Goal: Task Accomplishment & Management: Manage account settings

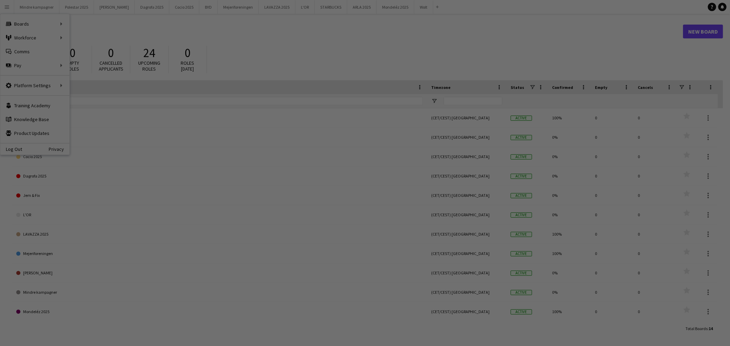
click at [30, 35] on div at bounding box center [369, 174] width 738 height 349
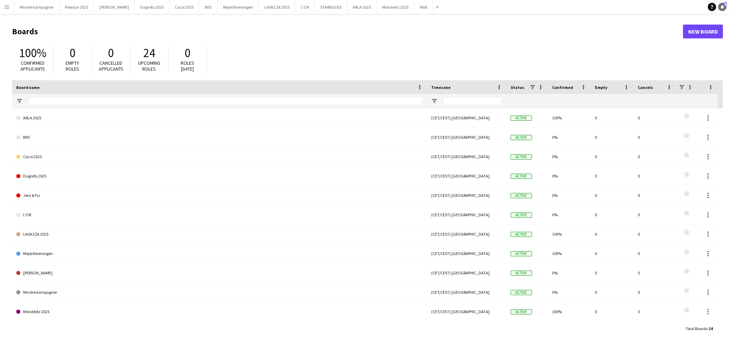
click at [726, 9] on link "Notifications 6" at bounding box center [723, 7] width 8 height 8
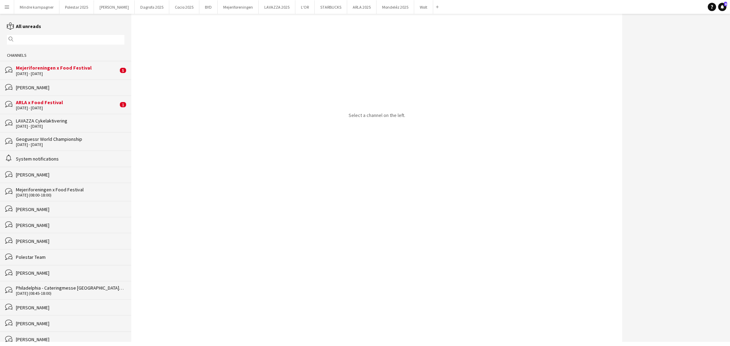
click at [28, 106] on div "[DATE] - [DATE]" at bounding box center [67, 107] width 102 height 5
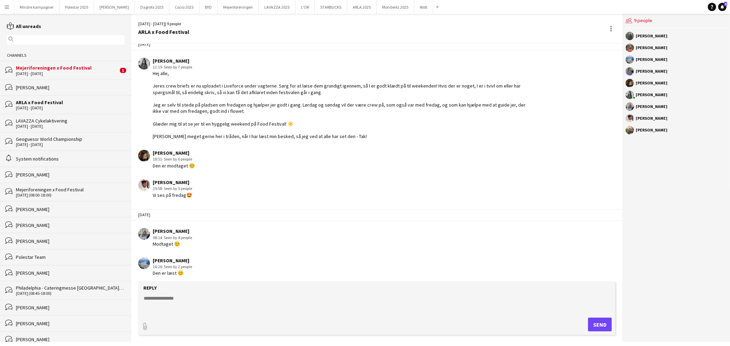
scroll to position [12, 0]
click at [55, 68] on div "Mejeriforeningen x Food Festival" at bounding box center [67, 68] width 102 height 6
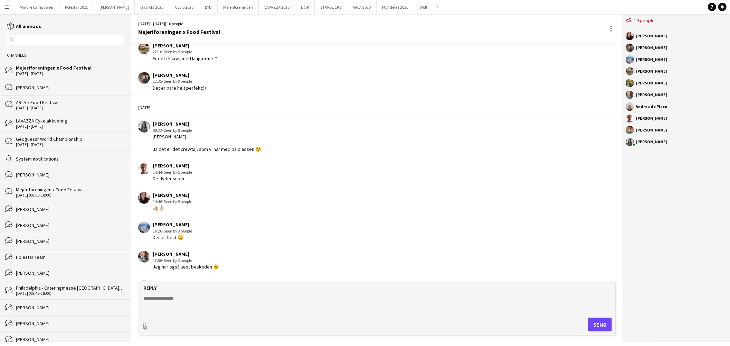
scroll to position [243, 0]
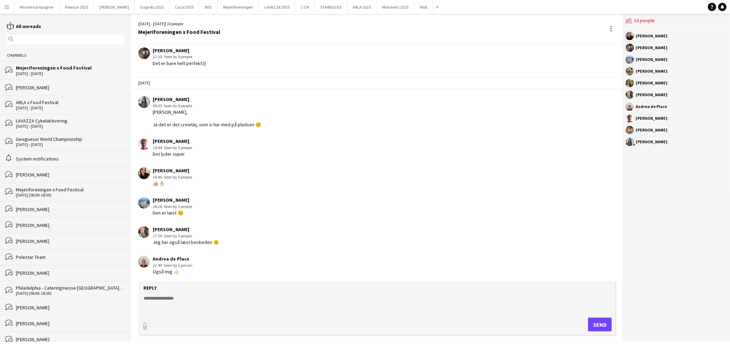
click at [63, 88] on div "[PERSON_NAME]" at bounding box center [70, 87] width 109 height 6
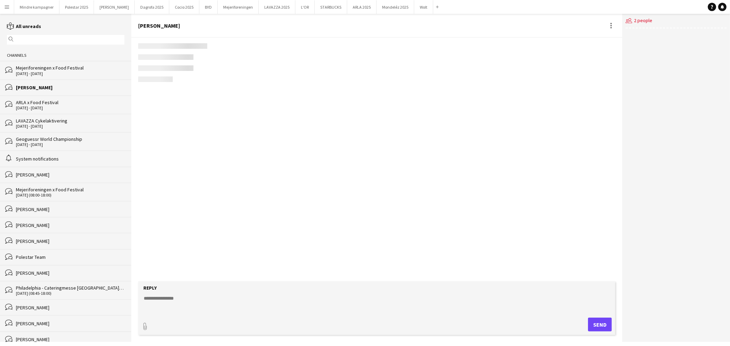
scroll to position [36, 0]
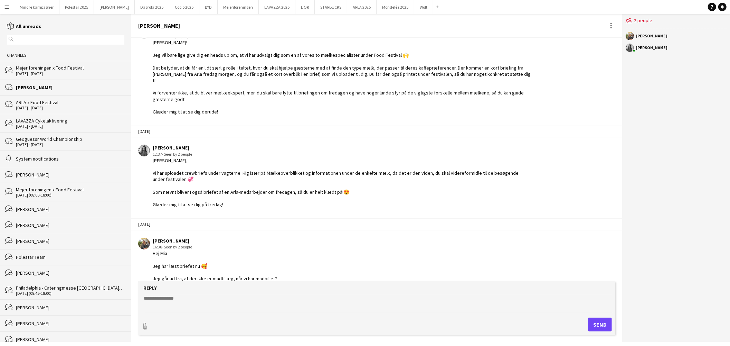
drag, startPoint x: 53, startPoint y: 87, endPoint x: 60, endPoint y: 95, distance: 10.5
click at [65, 90] on div "[PERSON_NAME]" at bounding box center [70, 87] width 109 height 6
click at [67, 87] on div "[PERSON_NAME]" at bounding box center [70, 87] width 109 height 6
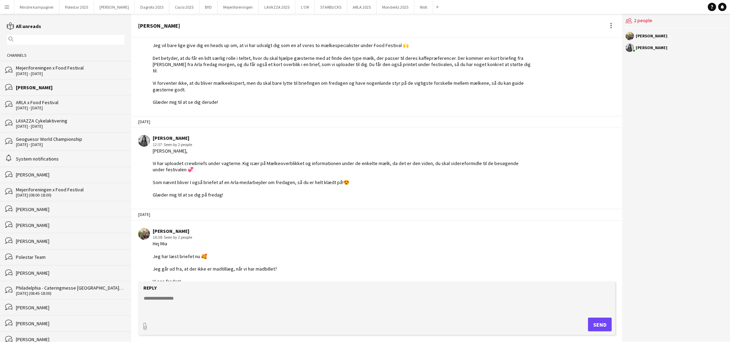
scroll to position [48, 0]
click at [191, 300] on textarea at bounding box center [378, 304] width 470 height 18
click at [11, 9] on button "Menu" at bounding box center [7, 7] width 14 height 14
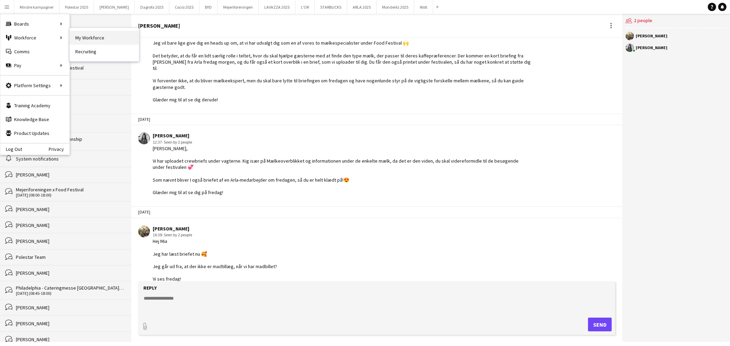
click at [85, 36] on link "My Workforce" at bounding box center [104, 38] width 69 height 14
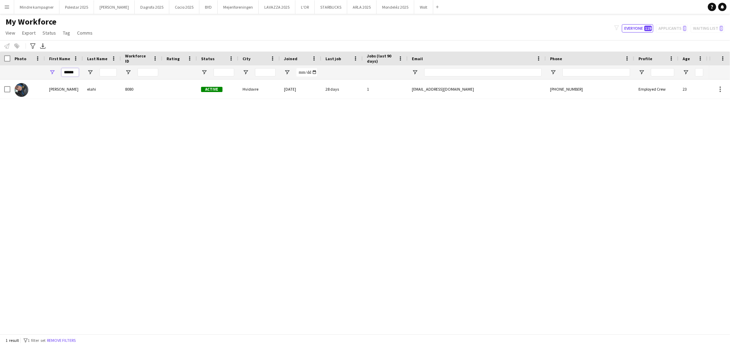
click at [74, 72] on input "******" at bounding box center [70, 72] width 17 height 8
type input "*****"
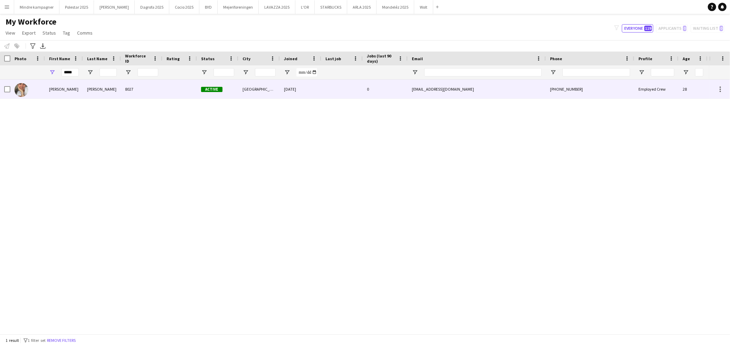
click at [68, 91] on div "[PERSON_NAME]" at bounding box center [64, 89] width 38 height 19
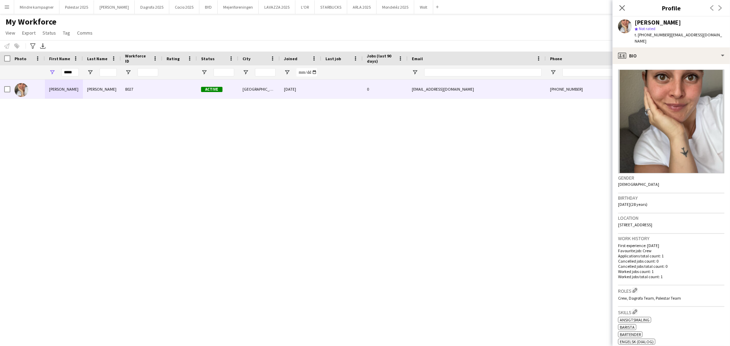
click at [661, 35] on span "t. [PHONE_NUMBER]" at bounding box center [653, 34] width 36 height 5
click at [192, 199] on div "[PERSON_NAME] 8027 Active [GEOGRAPHIC_DATA] [DATE] 0 [EMAIL_ADDRESS][DOMAIN_NAM…" at bounding box center [355, 204] width 710 height 248
click at [80, 8] on button "Polestar 2025 Close" at bounding box center [76, 6] width 35 height 13
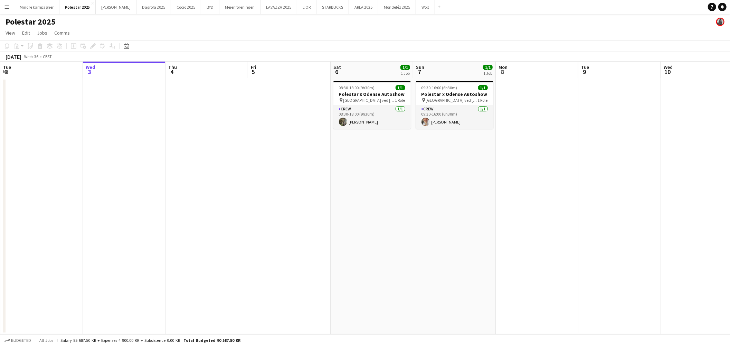
drag, startPoint x: 379, startPoint y: 190, endPoint x: 301, endPoint y: 199, distance: 77.6
click at [306, 199] on app-calendar-viewport "Sun 31 Mon 1 Tue 2 Wed 3 Thu 4 Fri 5 Sat 6 1/1 1 Job Sun 7 1/1 1 Job Mon 8 Tue …" at bounding box center [365, 198] width 730 height 272
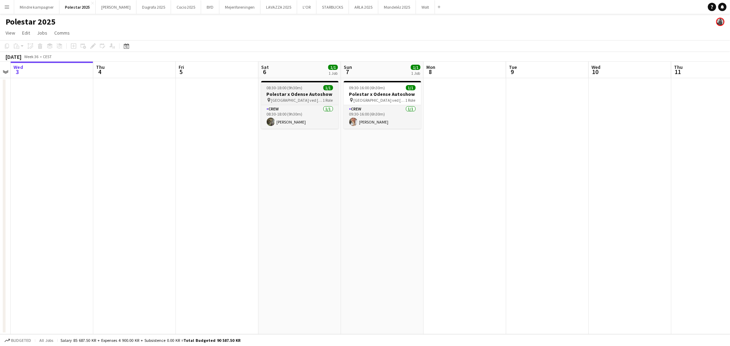
click at [310, 100] on span "[GEOGRAPHIC_DATA] ved [GEOGRAPHIC_DATA]." at bounding box center [297, 99] width 52 height 5
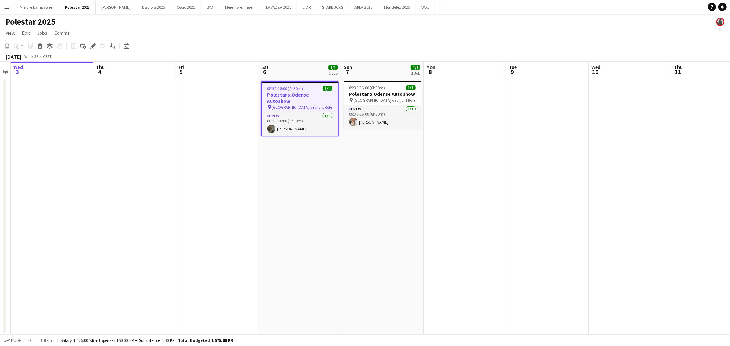
click at [376, 101] on span "[GEOGRAPHIC_DATA] ved [GEOGRAPHIC_DATA]." at bounding box center [380, 99] width 52 height 5
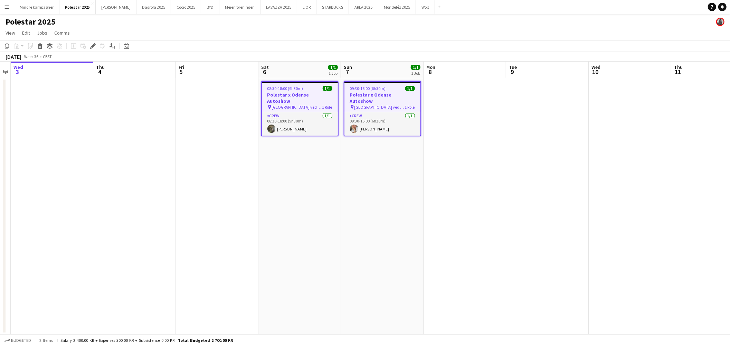
click at [308, 93] on h3 "Polestar x Odense Autoshow" at bounding box center [300, 98] width 76 height 12
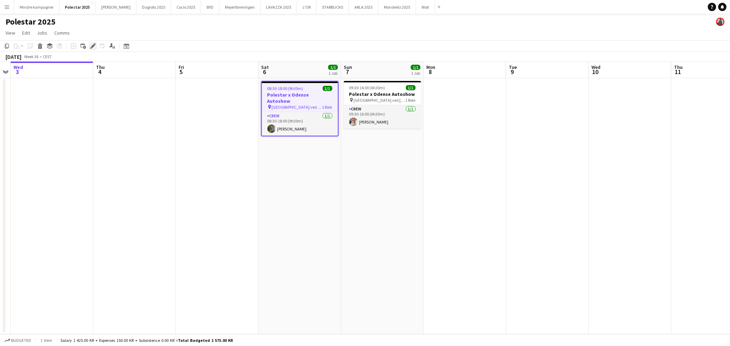
click at [91, 46] on icon "Edit" at bounding box center [93, 46] width 6 height 6
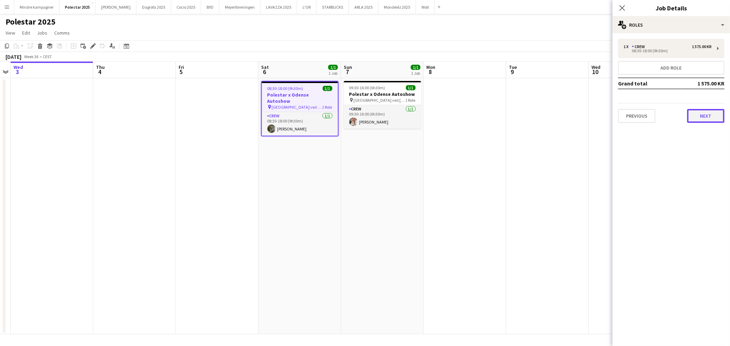
click at [703, 113] on button "Next" at bounding box center [706, 116] width 37 height 14
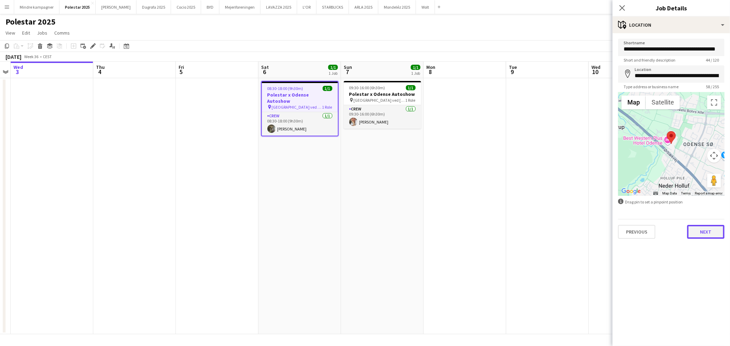
click at [706, 231] on button "Next" at bounding box center [706, 232] width 37 height 14
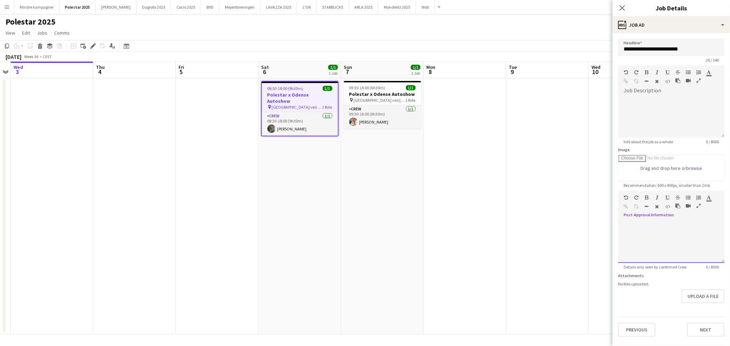
click at [645, 226] on div at bounding box center [671, 241] width 106 height 41
drag, startPoint x: 699, startPoint y: 224, endPoint x: 683, endPoint y: 227, distance: 16.2
click at [683, 227] on div "**********" at bounding box center [671, 241] width 106 height 41
click at [627, 206] on icon "button" at bounding box center [626, 206] width 4 height 5
click at [391, 99] on span "[GEOGRAPHIC_DATA] ved [GEOGRAPHIC_DATA]." at bounding box center [380, 99] width 52 height 5
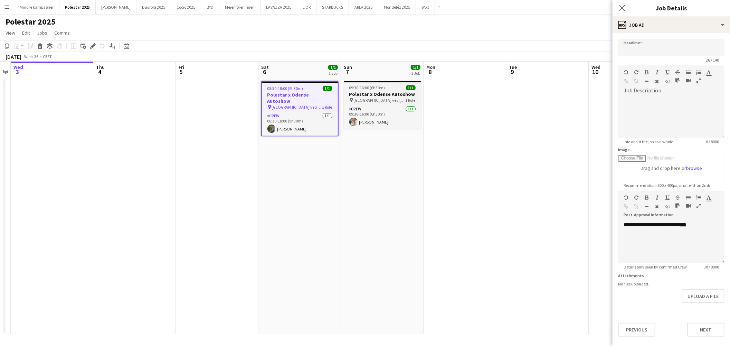
type input "**********"
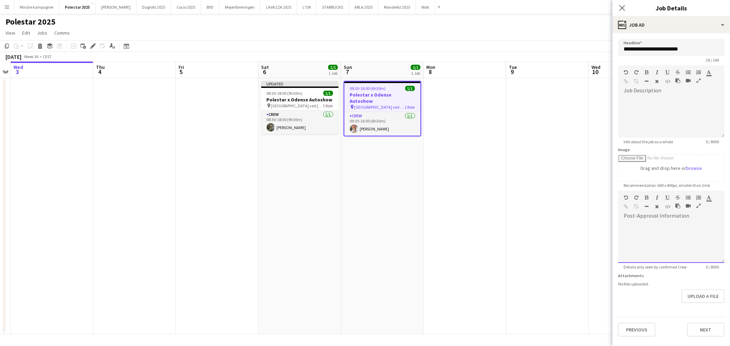
click at [645, 223] on div at bounding box center [671, 241] width 106 height 41
drag, startPoint x: 692, startPoint y: 226, endPoint x: 682, endPoint y: 222, distance: 10.6
click at [682, 222] on div "**********" at bounding box center [671, 241] width 106 height 41
click at [626, 202] on div at bounding box center [634, 199] width 21 height 8
click at [626, 203] on div "Standard Heading 1 Heading 2 Heading 3 Heading 4 Heading 5 Heading 6 Heading 7 …" at bounding box center [671, 203] width 106 height 26
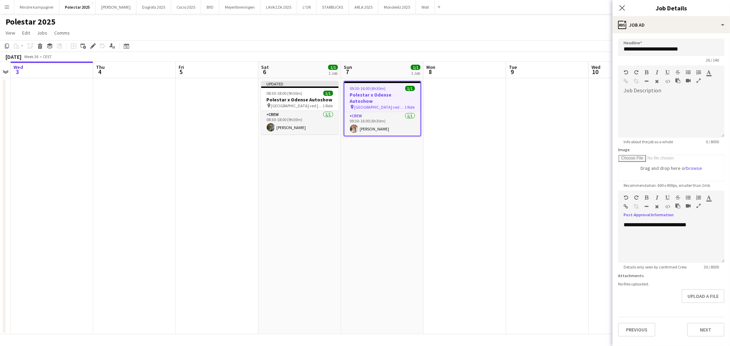
click at [627, 206] on icon "button" at bounding box center [626, 206] width 4 height 5
click at [483, 166] on app-date-cell at bounding box center [465, 206] width 83 height 256
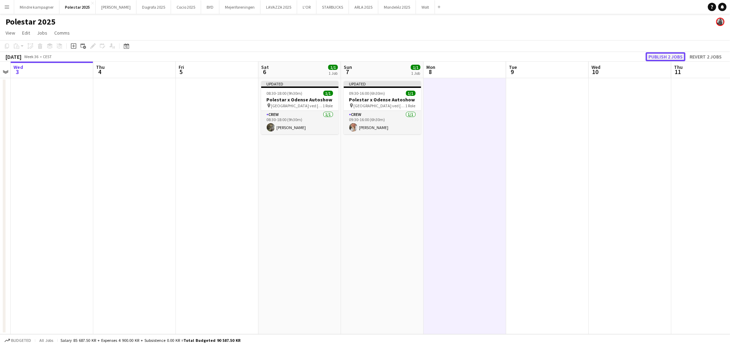
click at [666, 53] on button "Publish 2 jobs" at bounding box center [666, 56] width 40 height 9
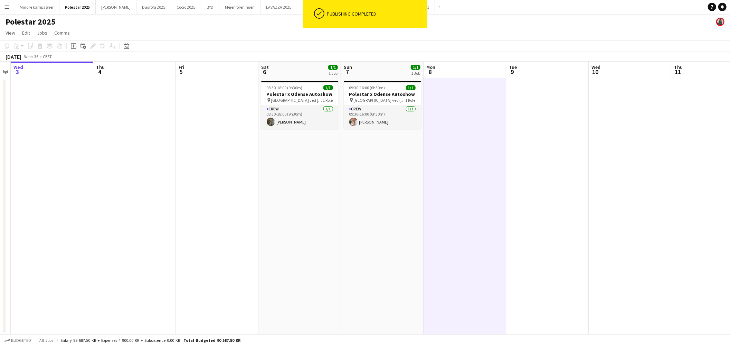
drag, startPoint x: 270, startPoint y: 206, endPoint x: 353, endPoint y: 206, distance: 83.0
click at [351, 206] on app-calendar-viewport "Sun 31 Mon 1 Tue 2 Wed 3 Thu 4 Fri 5 Sat 6 1/1 1 Job Sun 7 1/1 1 Job Mon 8 Tue …" at bounding box center [365, 198] width 730 height 272
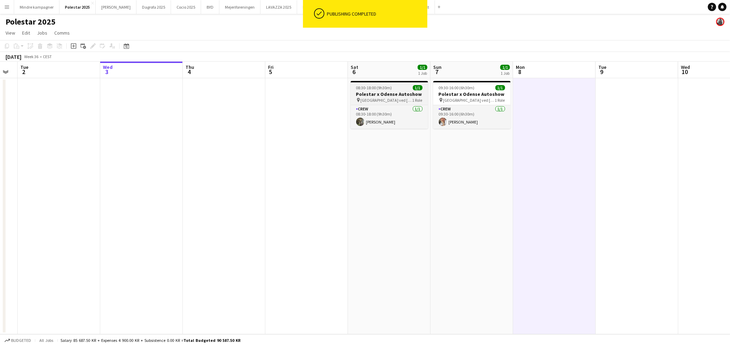
click at [383, 89] on span "08:30-18:00 (9h30m)" at bounding box center [374, 87] width 36 height 5
click at [465, 99] on span "[GEOGRAPHIC_DATA] ved [GEOGRAPHIC_DATA]." at bounding box center [470, 99] width 52 height 5
click at [389, 95] on h3 "Polestar x Odense Autoshow" at bounding box center [389, 94] width 77 height 6
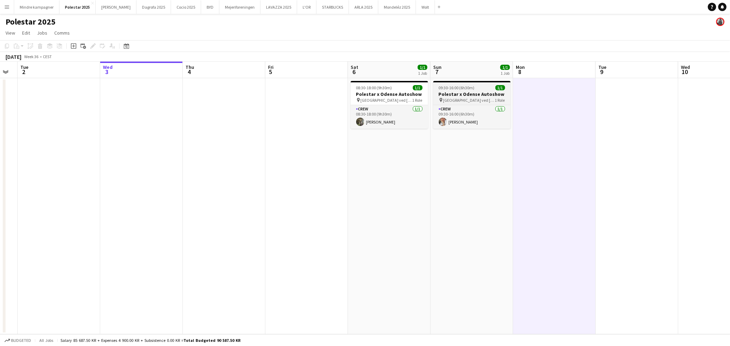
click at [454, 96] on h3 "Polestar x Odense Autoshow" at bounding box center [471, 94] width 77 height 6
click at [400, 97] on span "[GEOGRAPHIC_DATA] ved [GEOGRAPHIC_DATA]." at bounding box center [387, 99] width 52 height 5
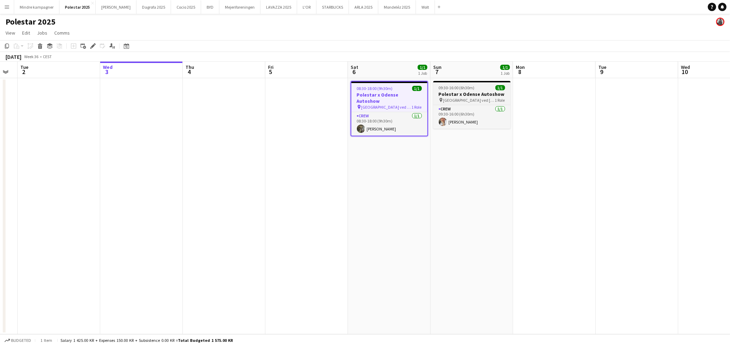
click at [455, 94] on h3 "Polestar x Odense Autoshow" at bounding box center [471, 94] width 77 height 6
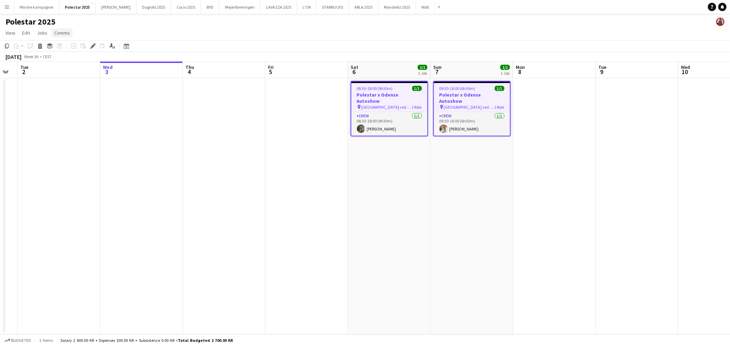
click at [57, 33] on span "Comms" at bounding box center [62, 33] width 16 height 6
click at [74, 64] on span "Create chat" at bounding box center [69, 62] width 24 height 6
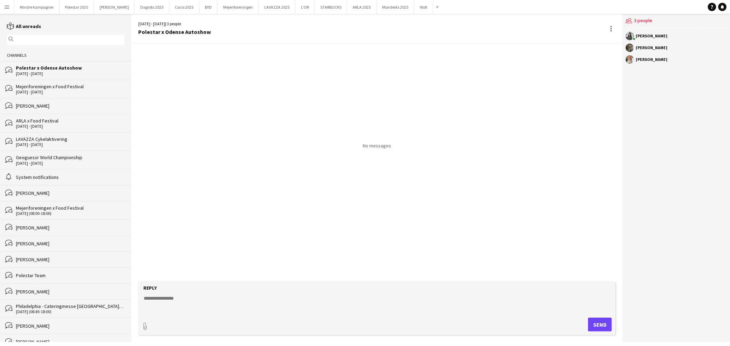
click at [188, 299] on textarea at bounding box center [378, 304] width 470 height 18
click at [241, 310] on textarea "**********" at bounding box center [378, 304] width 470 height 18
paste textarea "********"
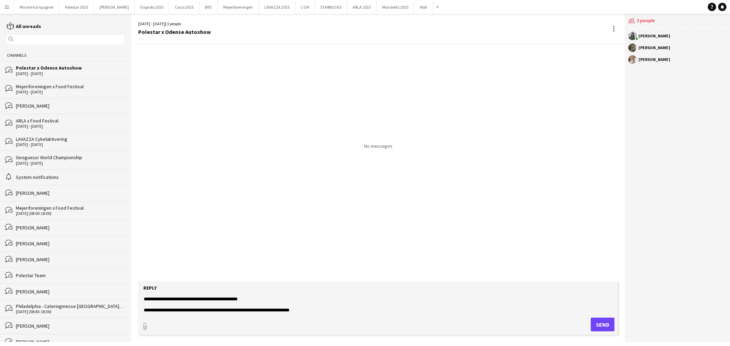
click at [322, 310] on textarea "**********" at bounding box center [378, 304] width 470 height 18
paste textarea "**********"
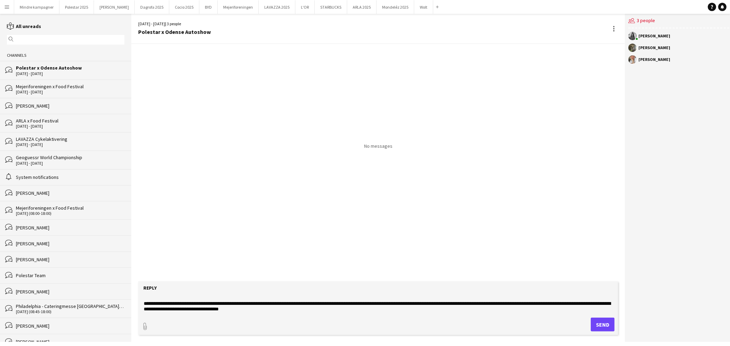
scroll to position [17, 0]
click at [153, 302] on textarea "**********" at bounding box center [378, 304] width 470 height 18
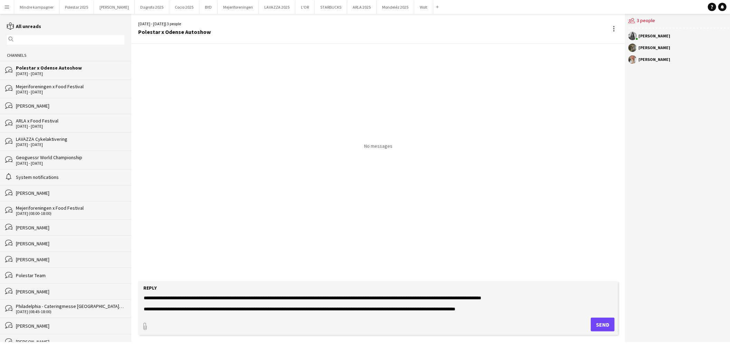
scroll to position [32, 0]
click at [499, 299] on textarea "**********" at bounding box center [378, 304] width 470 height 18
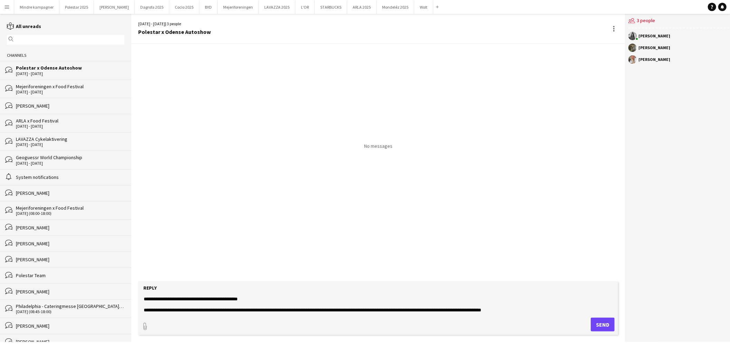
scroll to position [16, 0]
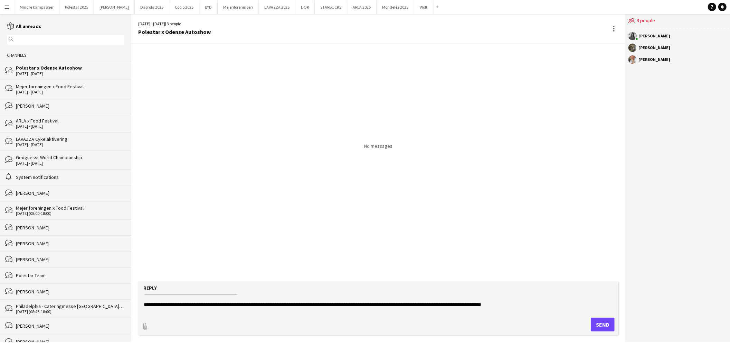
click at [319, 305] on textarea "**********" at bounding box center [378, 304] width 470 height 18
click at [353, 305] on textarea "**********" at bounding box center [378, 304] width 470 height 18
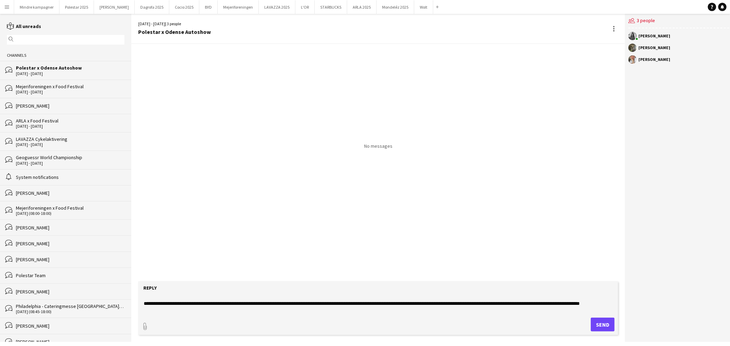
click at [552, 303] on textarea "**********" at bounding box center [378, 304] width 470 height 18
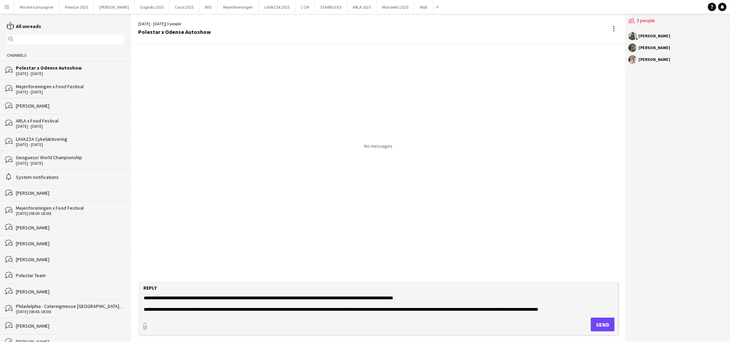
scroll to position [55, 0]
click at [346, 303] on textarea "**********" at bounding box center [378, 304] width 470 height 18
click at [586, 308] on textarea "**********" at bounding box center [378, 304] width 470 height 18
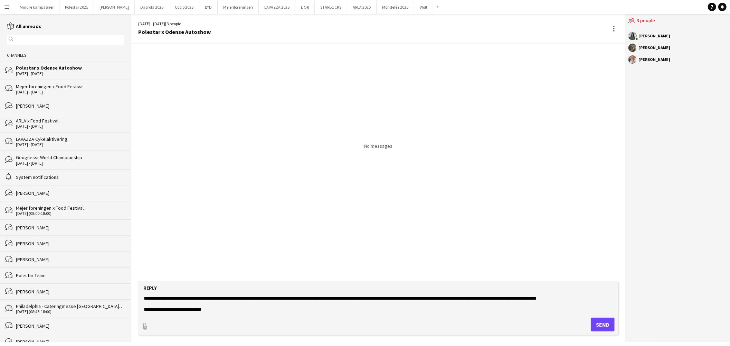
scroll to position [61, 0]
drag, startPoint x: 209, startPoint y: 309, endPoint x: 142, endPoint y: 309, distance: 67.1
click at [142, 309] on form "**********" at bounding box center [378, 308] width 480 height 54
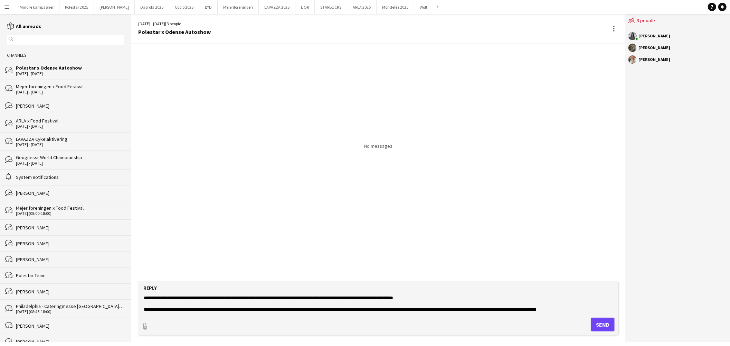
scroll to position [50, 0]
type textarea "**********"
click at [594, 327] on button "Send" at bounding box center [603, 324] width 24 height 14
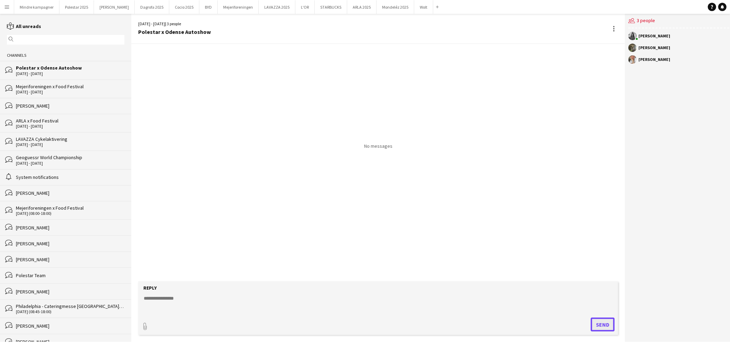
scroll to position [0, 0]
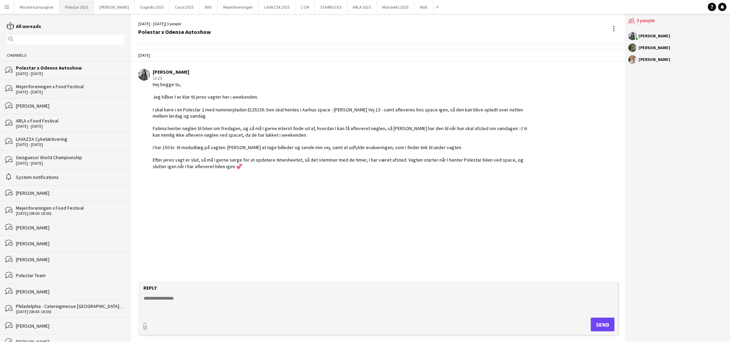
click at [75, 8] on button "Polestar 2025 Close" at bounding box center [76, 6] width 35 height 13
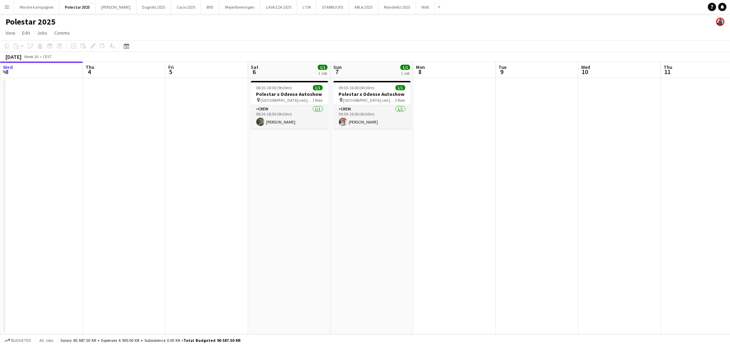
drag, startPoint x: 349, startPoint y: 194, endPoint x: 285, endPoint y: 195, distance: 64.0
click at [285, 195] on app-calendar-viewport "Sun 31 Mon 1 Tue 2 Wed 3 Thu 4 Fri 5 Sat 6 1/1 1 Job Sun 7 1/1 1 Job Mon 8 Tue …" at bounding box center [365, 198] width 730 height 272
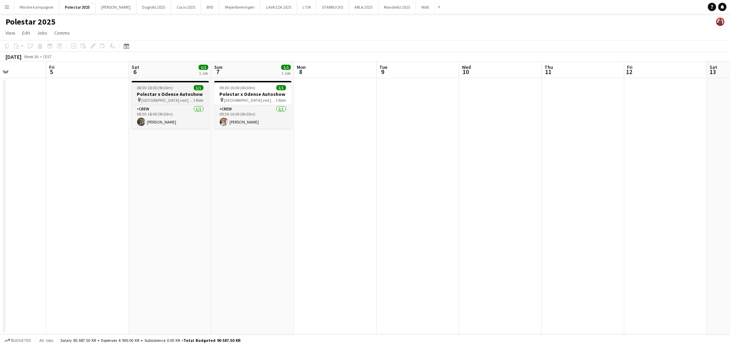
click at [164, 99] on span "[GEOGRAPHIC_DATA] ved [GEOGRAPHIC_DATA]." at bounding box center [168, 99] width 52 height 5
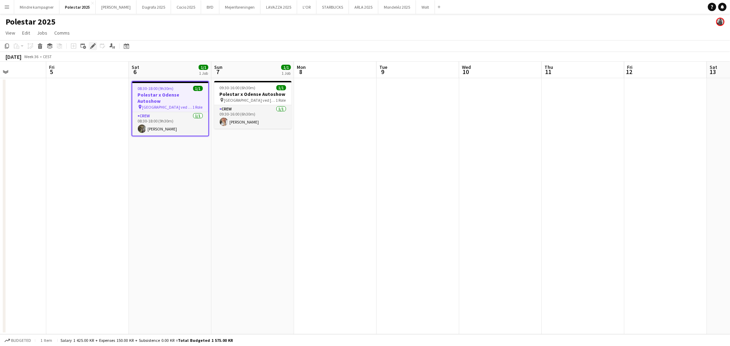
click at [90, 44] on icon "Edit" at bounding box center [93, 46] width 6 height 6
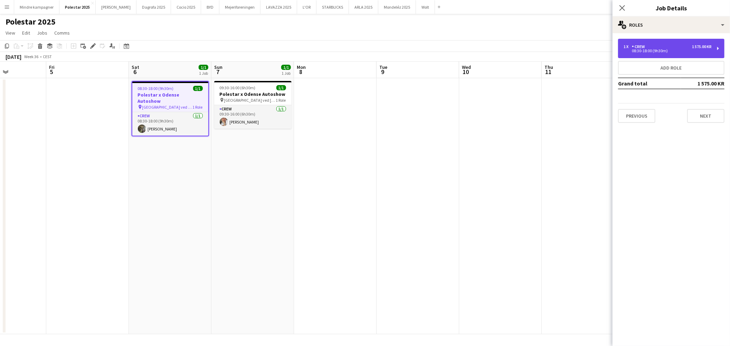
click at [658, 50] on div "08:30-18:00 (9h30m)" at bounding box center [668, 50] width 88 height 3
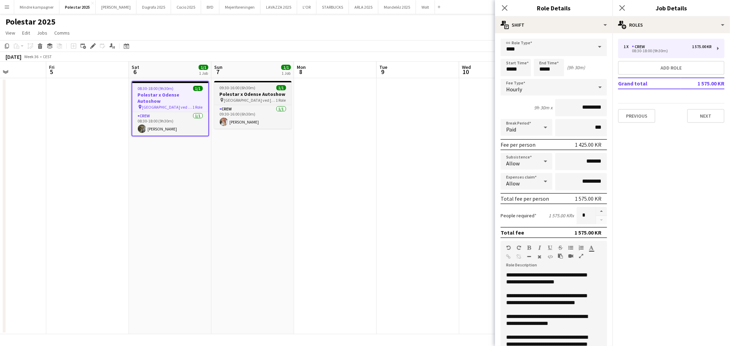
click at [250, 91] on h3 "Polestar x Odense Autoshow" at bounding box center [252, 94] width 77 height 6
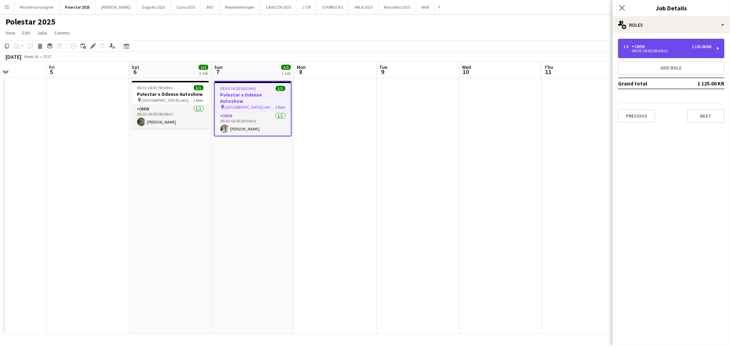
click at [692, 52] on div "09:30-16:00 (6h30m)" at bounding box center [668, 50] width 88 height 3
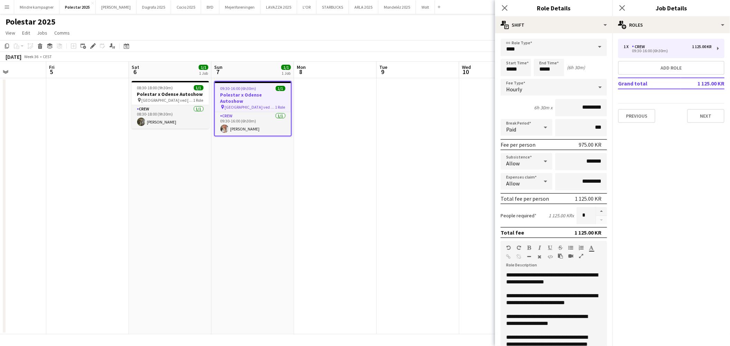
click at [285, 214] on app-date-cell "09:30-16:00 (6h30m) 1/1 Polestar x Odense Autoshow pin [GEOGRAPHIC_DATA] ved [G…" at bounding box center [253, 206] width 83 height 256
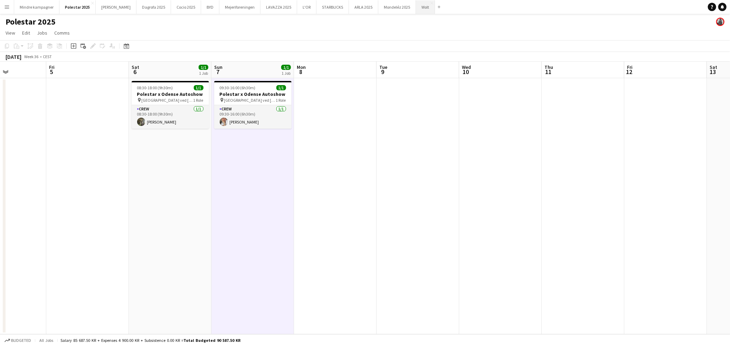
click at [416, 8] on button "Wolt Close" at bounding box center [425, 6] width 19 height 13
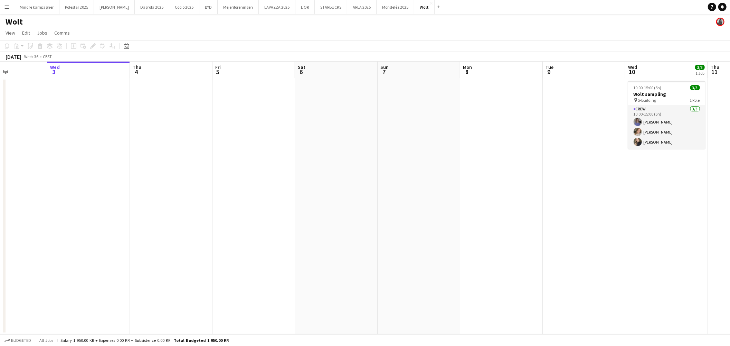
drag, startPoint x: 486, startPoint y: 167, endPoint x: 280, endPoint y: 188, distance: 206.7
click at [280, 188] on app-calendar-viewport "Sun 31 Mon 1 Tue 2 Wed 3 Thu 4 Fri 5 Sat 6 Sun 7 Mon 8 Tue 9 Wed 10 3/3 1 Job T…" at bounding box center [365, 198] width 730 height 272
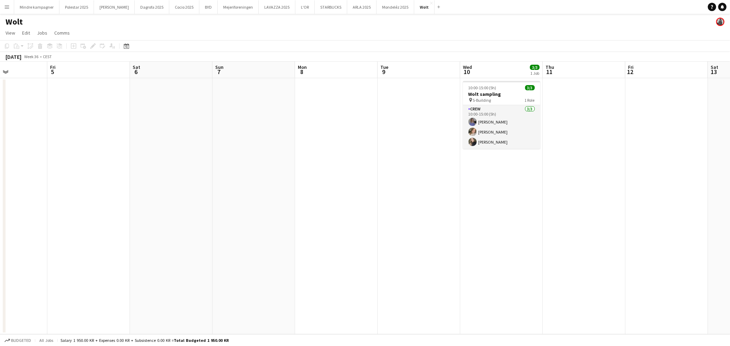
scroll to position [0, 205]
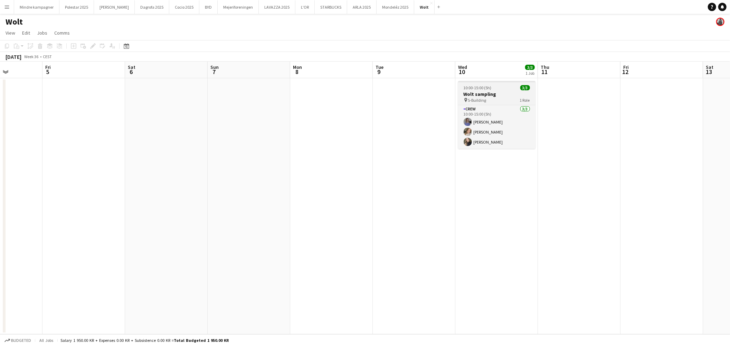
click at [495, 94] on h3 "Wolt sampling" at bounding box center [496, 94] width 77 height 6
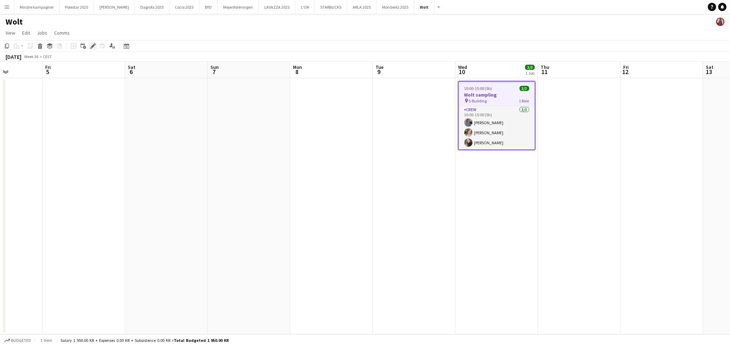
click at [92, 47] on icon "Edit" at bounding box center [93, 46] width 6 height 6
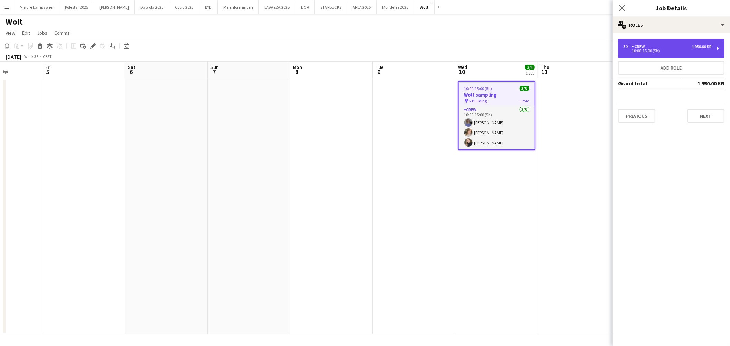
click at [663, 48] on div "3 x Crew 1 950.00 KR" at bounding box center [668, 46] width 88 height 5
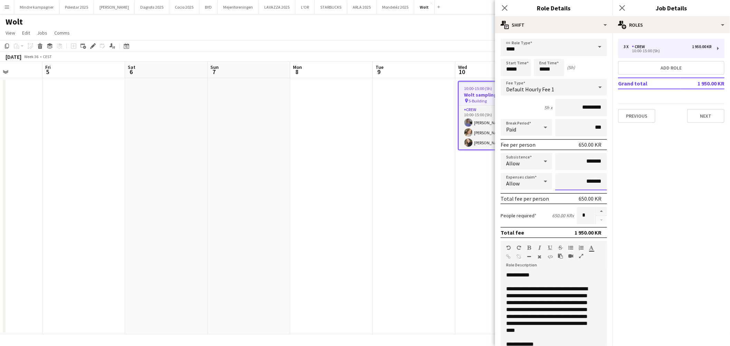
click at [581, 178] on input "*******" at bounding box center [582, 181] width 52 height 17
type input "*********"
click at [449, 236] on app-date-cell at bounding box center [414, 206] width 83 height 256
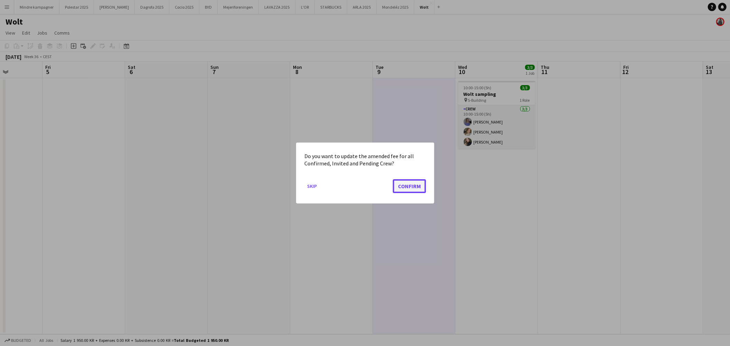
click at [417, 181] on button "Confirm" at bounding box center [409, 186] width 33 height 14
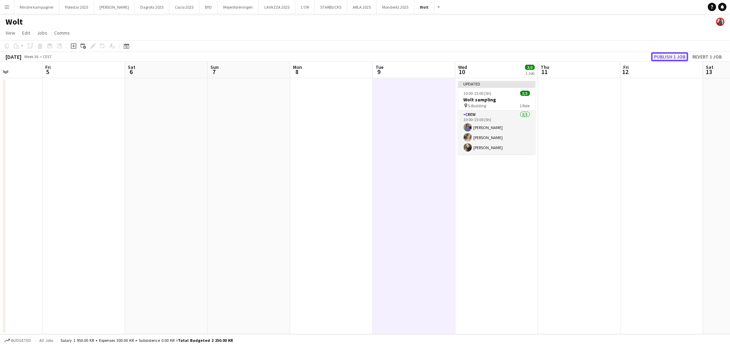
click at [671, 54] on button "Publish 1 job" at bounding box center [670, 56] width 37 height 9
click at [495, 96] on h3 "Wolt sampling" at bounding box center [496, 94] width 77 height 6
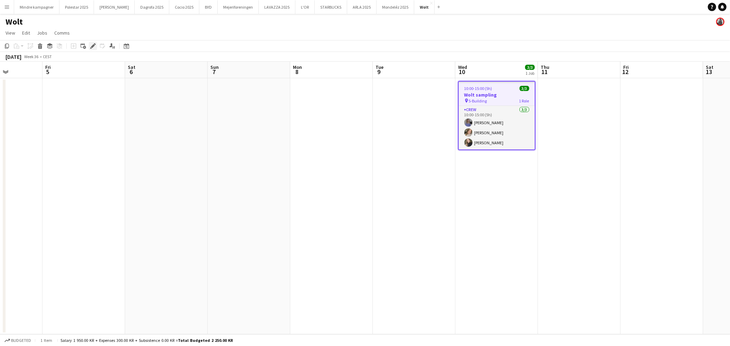
click at [91, 45] on icon "Edit" at bounding box center [93, 46] width 6 height 6
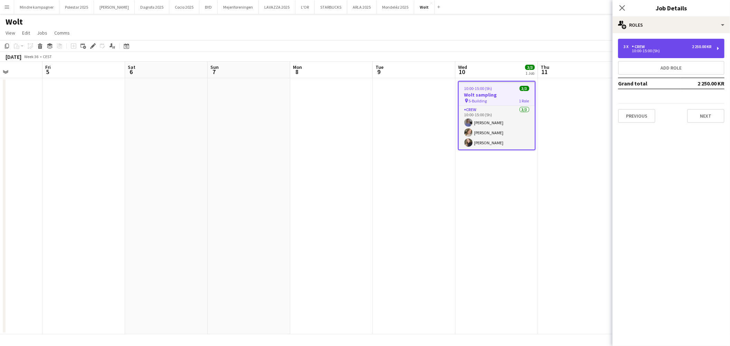
click at [679, 47] on div "3 x Crew 2 250.00 KR" at bounding box center [668, 46] width 88 height 5
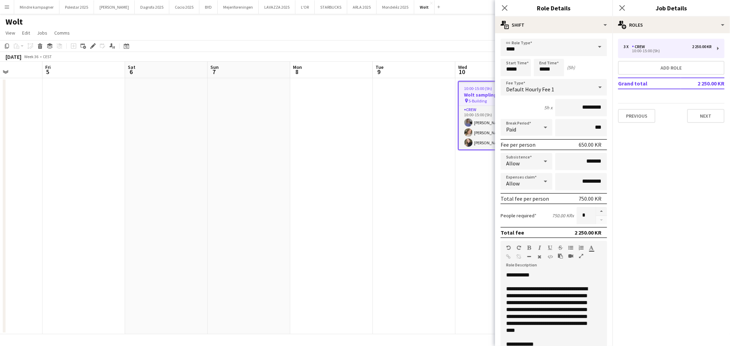
click at [443, 253] on app-date-cell at bounding box center [414, 206] width 83 height 256
